Goal: Task Accomplishment & Management: Complete application form

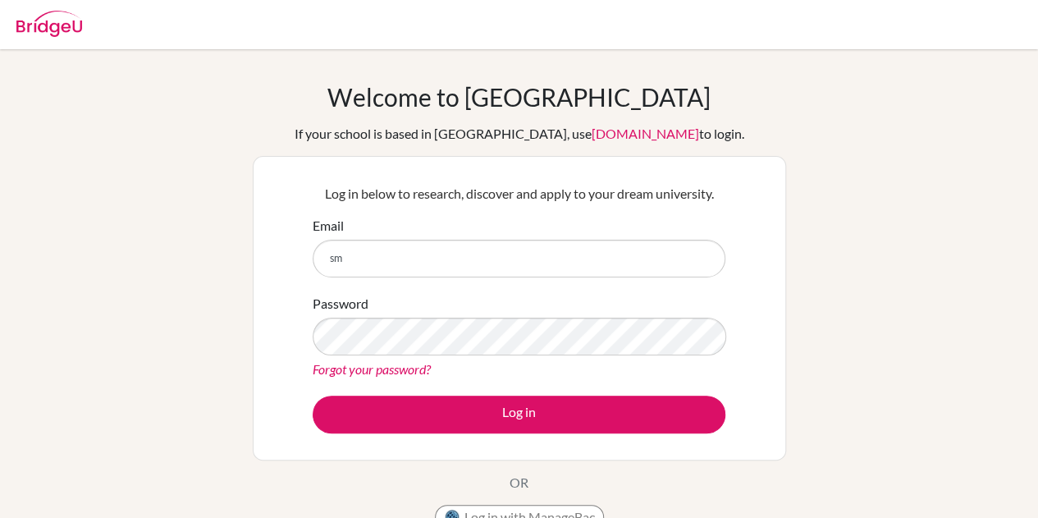
type input "s"
type input "[EMAIL_ADDRESS][DOMAIN_NAME]"
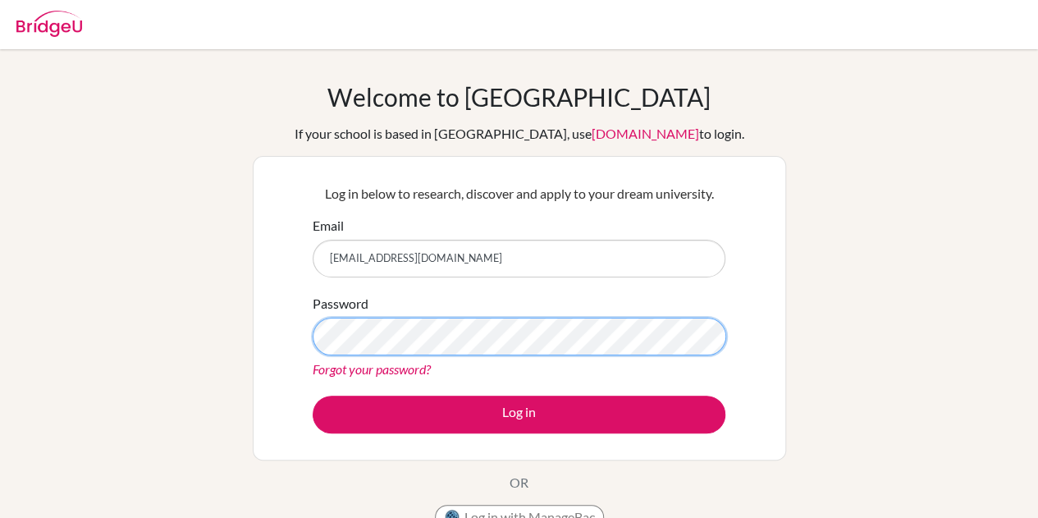
click at [313, 395] on button "Log in" at bounding box center [519, 414] width 413 height 38
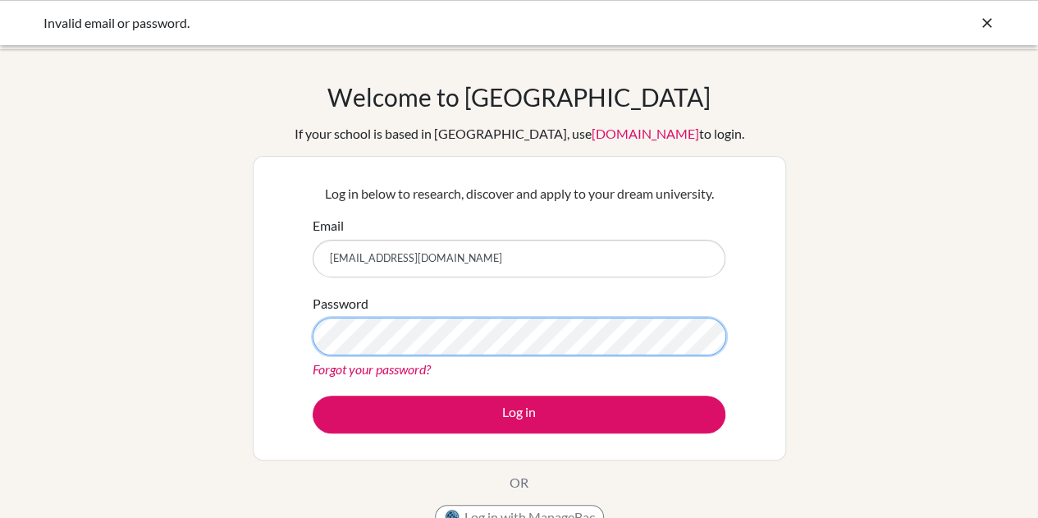
click at [313, 395] on button "Log in" at bounding box center [519, 414] width 413 height 38
